Goal: Transaction & Acquisition: Subscribe to service/newsletter

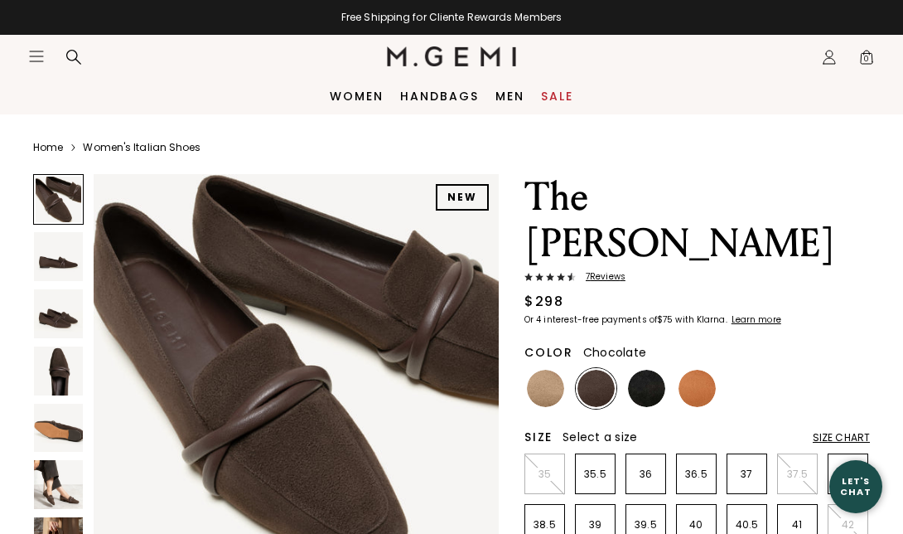
click at [661, 337] on div "Color Chocolate" at bounding box center [698, 349] width 346 height 24
click at [692, 370] on img at bounding box center [697, 388] width 37 height 37
click at [696, 370] on img at bounding box center [697, 388] width 37 height 37
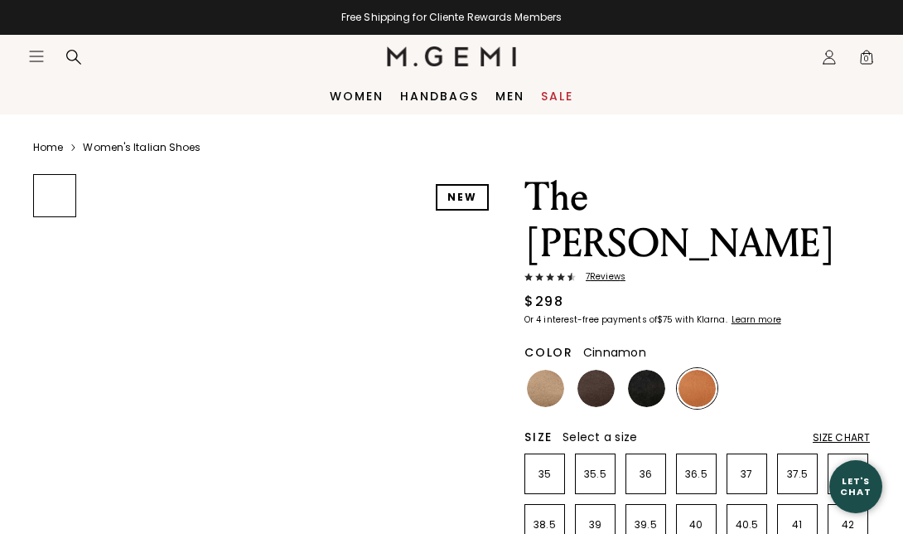
click at [708, 370] on img at bounding box center [697, 388] width 37 height 37
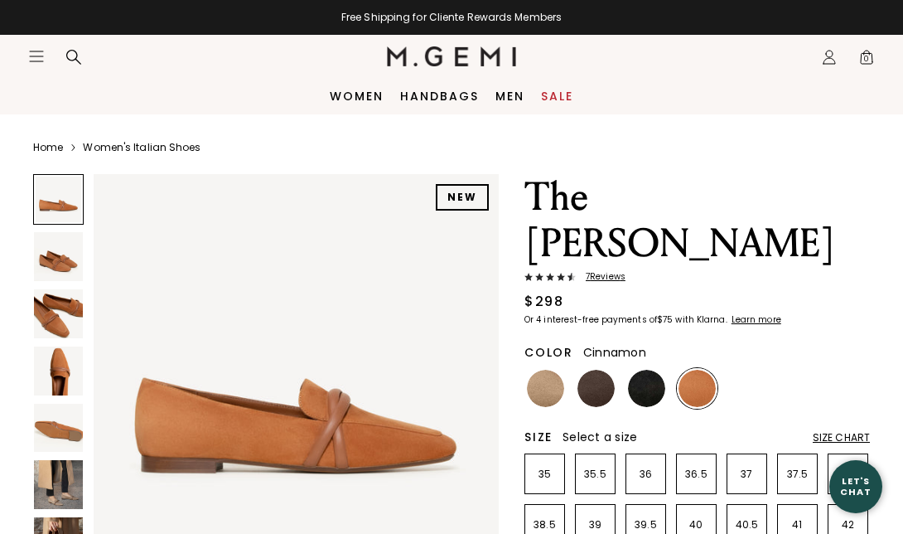
click at [834, 481] on div "Let's Chat" at bounding box center [855, 486] width 53 height 21
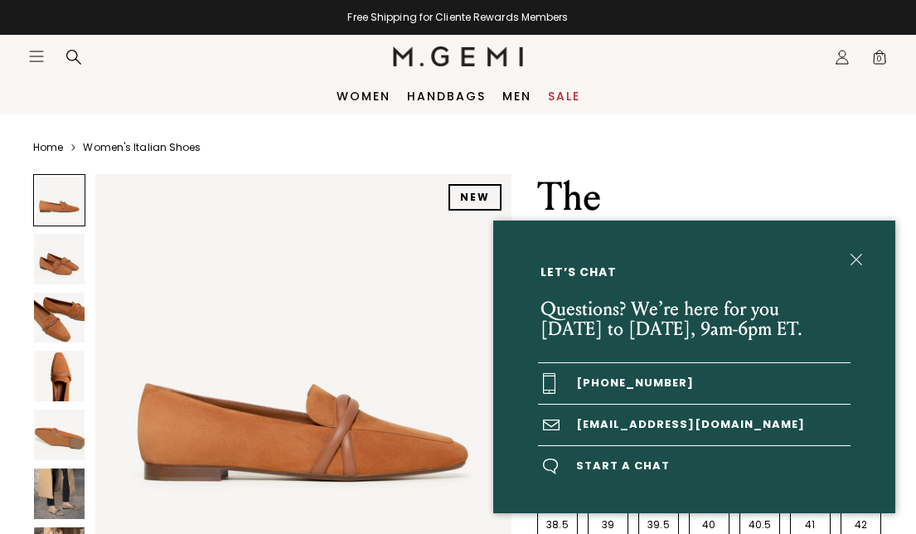
click at [713, 373] on link "[PHONE_NUMBER]" at bounding box center [694, 383] width 312 height 41
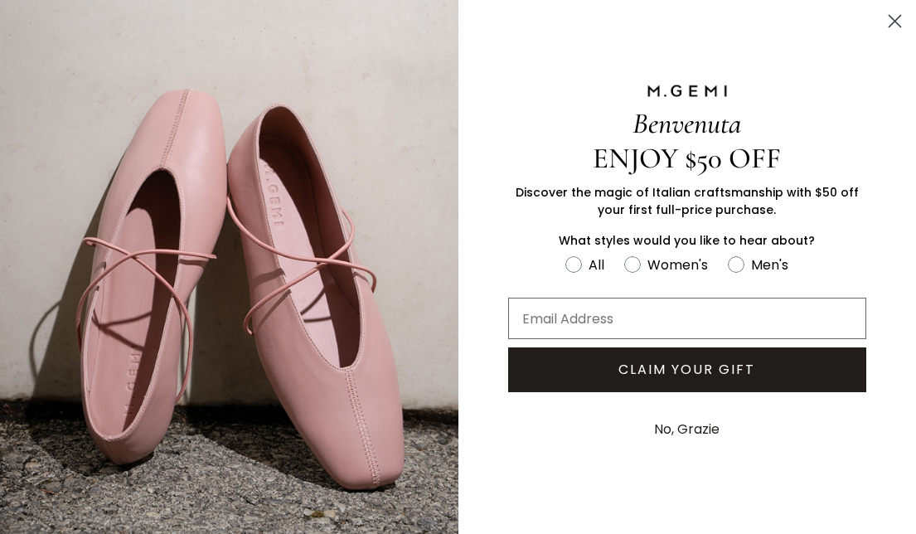
click at [733, 364] on button "CLAIM YOUR GIFT" at bounding box center [687, 369] width 359 height 45
click at [729, 360] on button "CLAIM YOUR GIFT" at bounding box center [687, 369] width 359 height 45
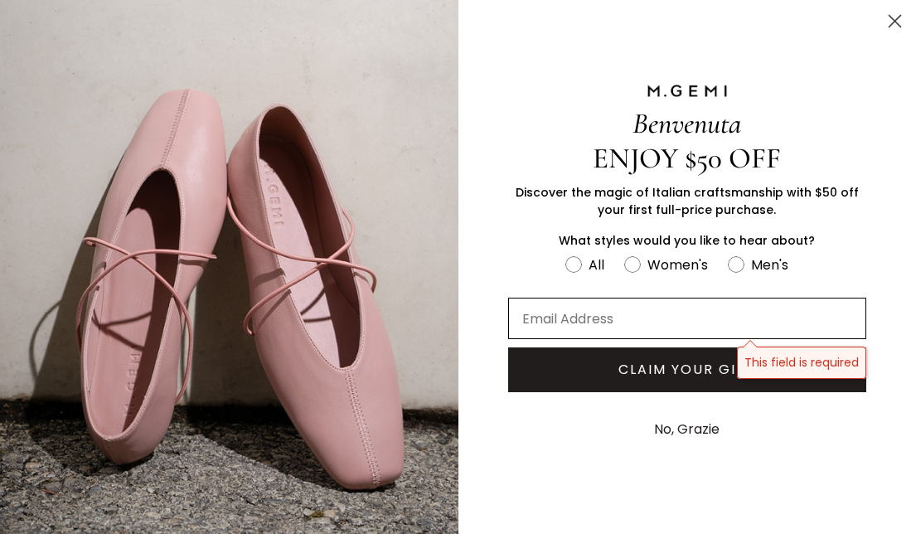
click at [711, 326] on input "Email Address" at bounding box center [687, 317] width 359 height 41
click at [685, 312] on input "Email Address" at bounding box center [687, 317] width 359 height 41
click at [692, 321] on input "Email Address" at bounding box center [687, 317] width 359 height 41
click at [665, 325] on input "Email Address" at bounding box center [687, 317] width 359 height 41
type input "1vbxch"
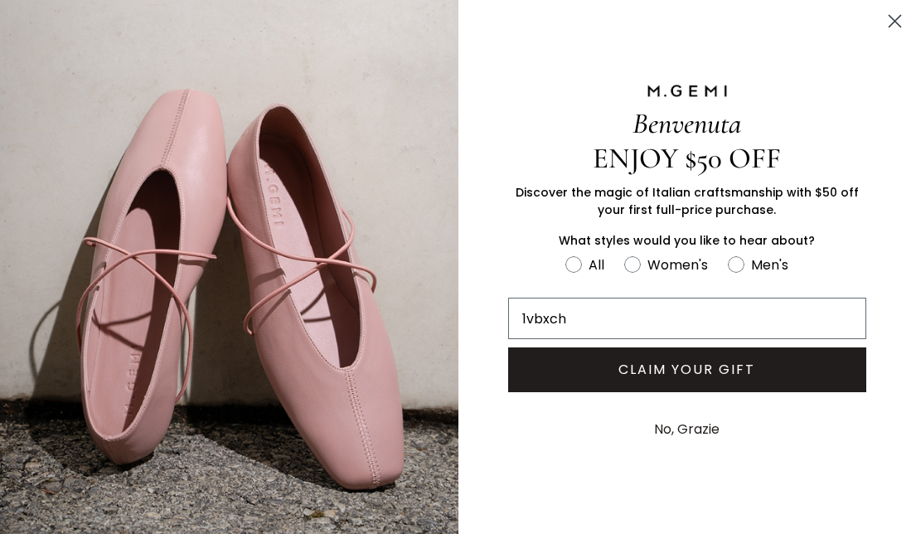
click at [815, 355] on button "CLAIM YOUR GIFT" at bounding box center [687, 369] width 359 height 45
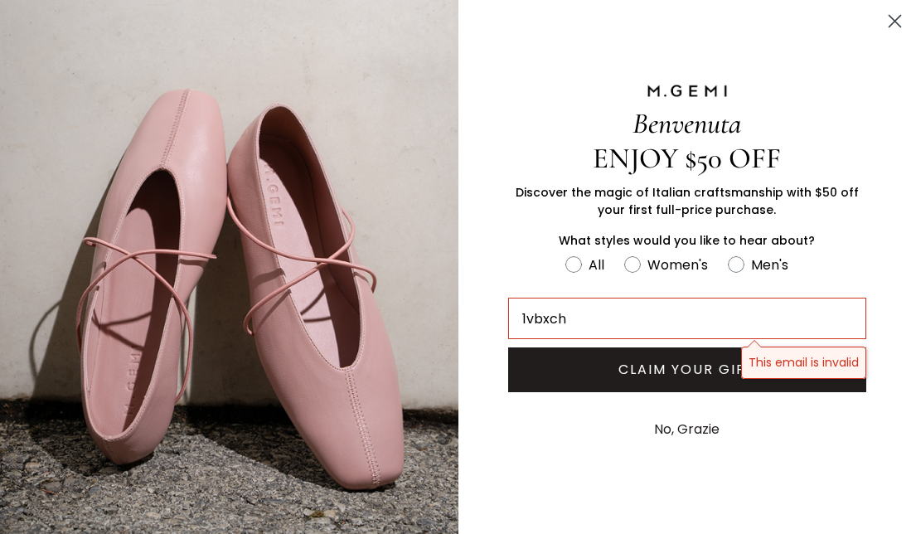
click at [789, 373] on button "CLAIM YOUR GIFT" at bounding box center [687, 369] width 359 height 45
drag, startPoint x: 670, startPoint y: 300, endPoint x: 704, endPoint y: 255, distance: 56.2
click at [670, 305] on input "1vbxch" at bounding box center [687, 317] width 359 height 41
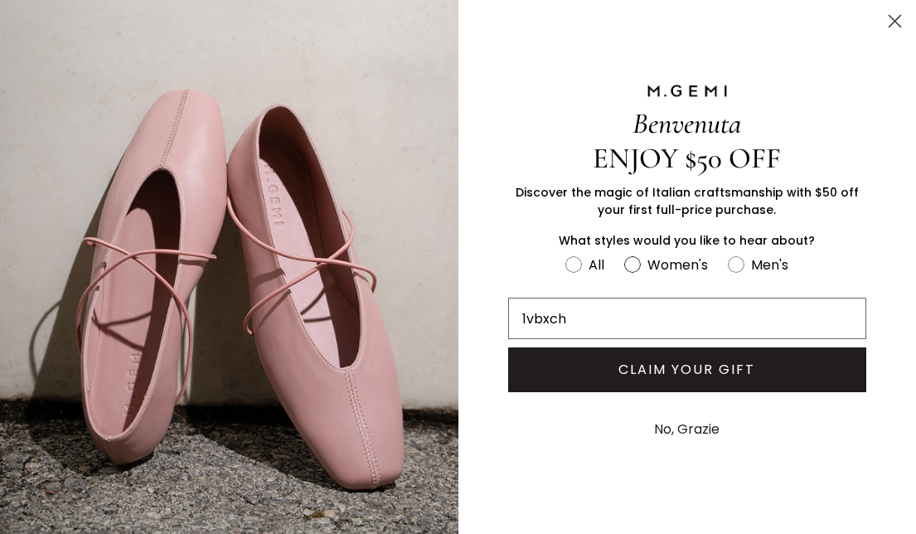
click at [704, 255] on div "Women's" at bounding box center [677, 264] width 60 height 21
click at [565, 254] on input "Women's" at bounding box center [564, 253] width 1 height 1
radio input "true"
